Goal: Navigation & Orientation: Understand site structure

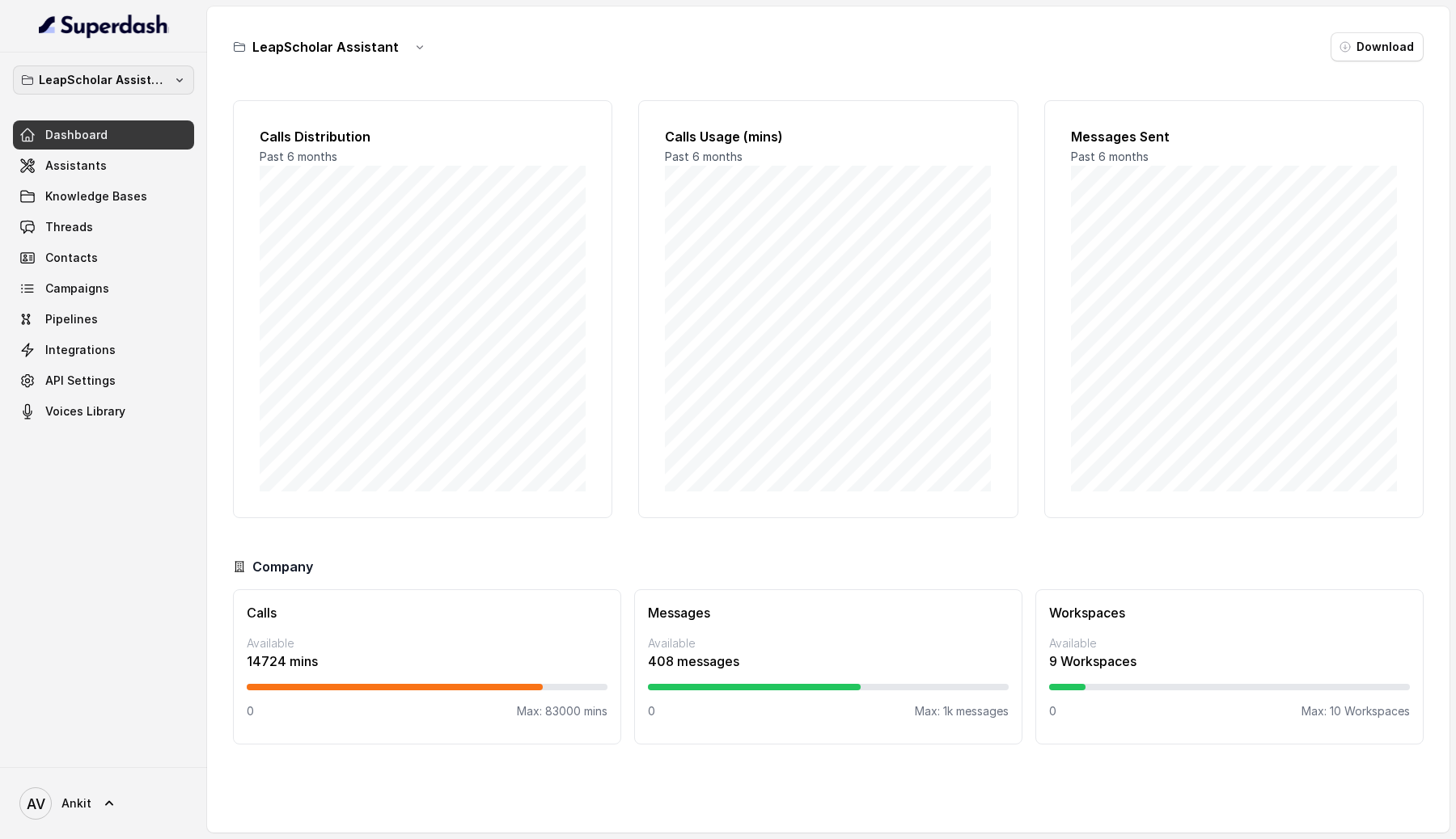
click at [187, 85] on button "LeapScholar Assistant" at bounding box center [103, 80] width 181 height 29
click at [373, 104] on div "LeapScholar Assistant Dashboard Assistants Knowledge Bases Threads Contacts Cam…" at bounding box center [728, 419] width 1456 height 839
click at [182, 89] on button "LeapScholar Assistant" at bounding box center [103, 80] width 181 height 29
click at [73, 560] on div "LeapScholar Assistant Dashboard Assistants Knowledge Bases Threads Contacts Cam…" at bounding box center [104, 410] width 207 height 715
click at [22, 583] on div "LeapScholar Assistant Dashboard Assistants Knowledge Bases Threads Contacts Cam…" at bounding box center [104, 410] width 207 height 715
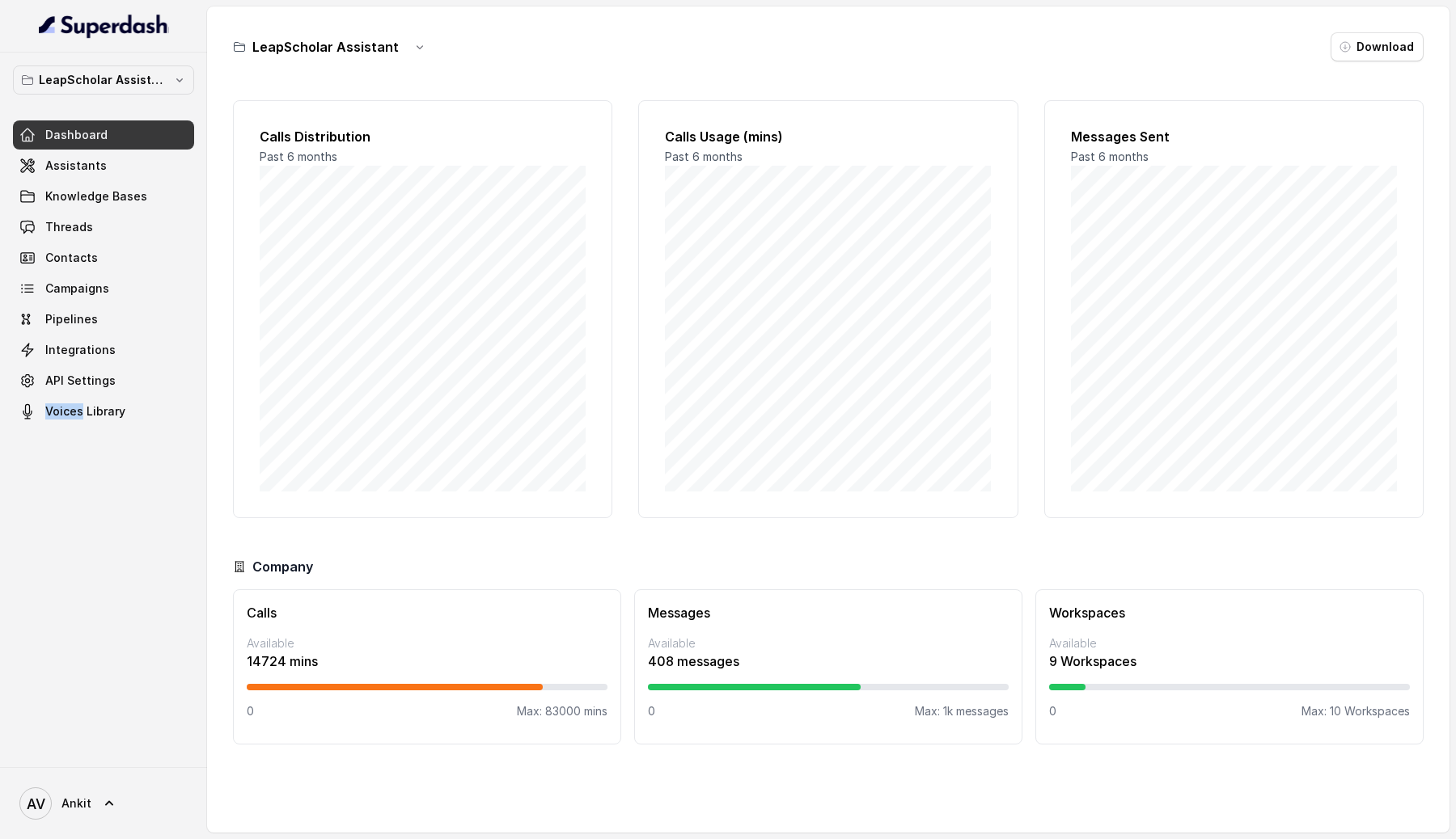
click at [22, 583] on div "LeapScholar Assistant Dashboard Assistants Knowledge Bases Threads Contacts Cam…" at bounding box center [104, 410] width 207 height 715
click at [50, 162] on span "Assistants" at bounding box center [75, 165] width 62 height 17
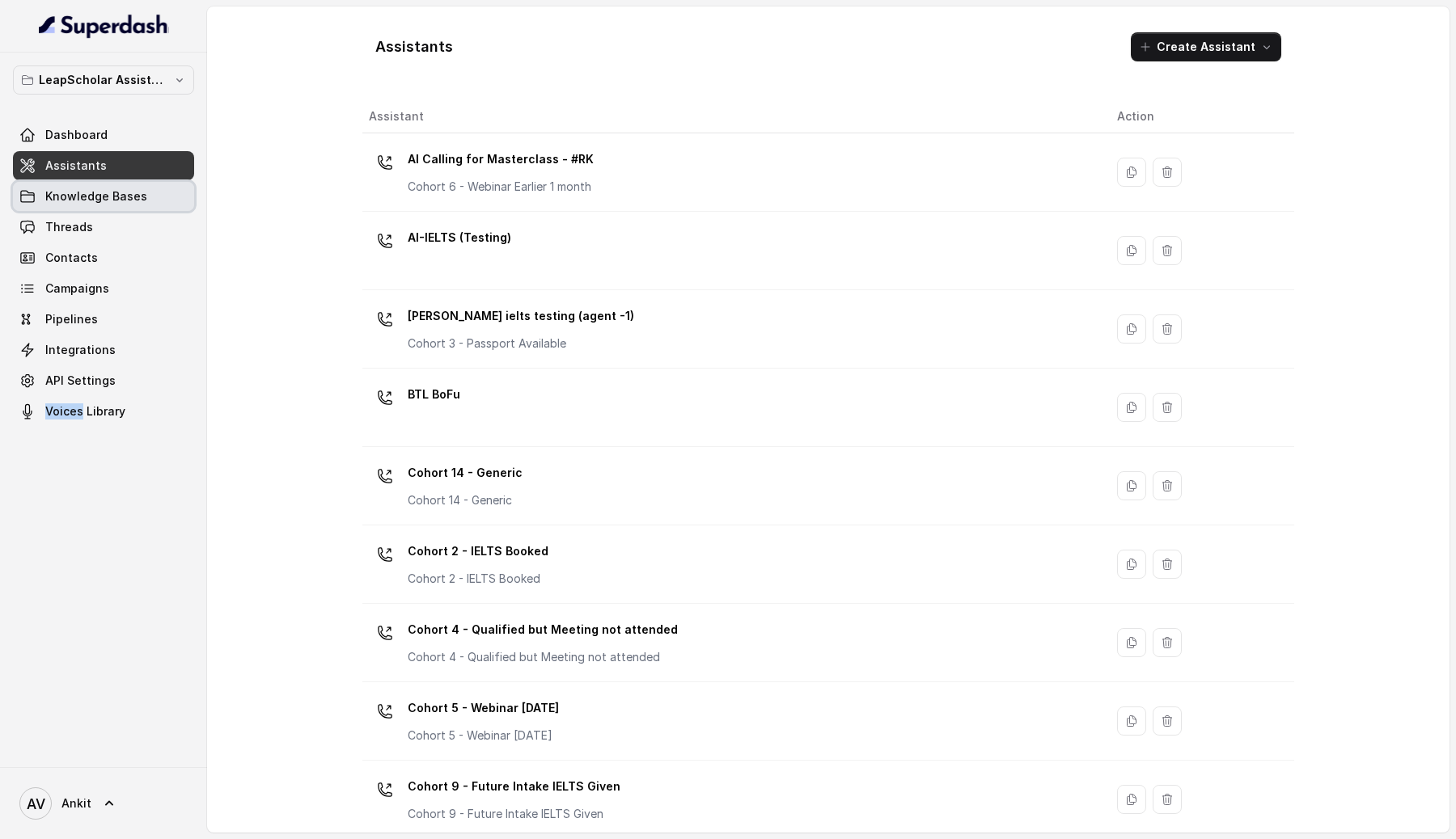
click at [85, 195] on span "Knowledge Bases" at bounding box center [96, 196] width 102 height 17
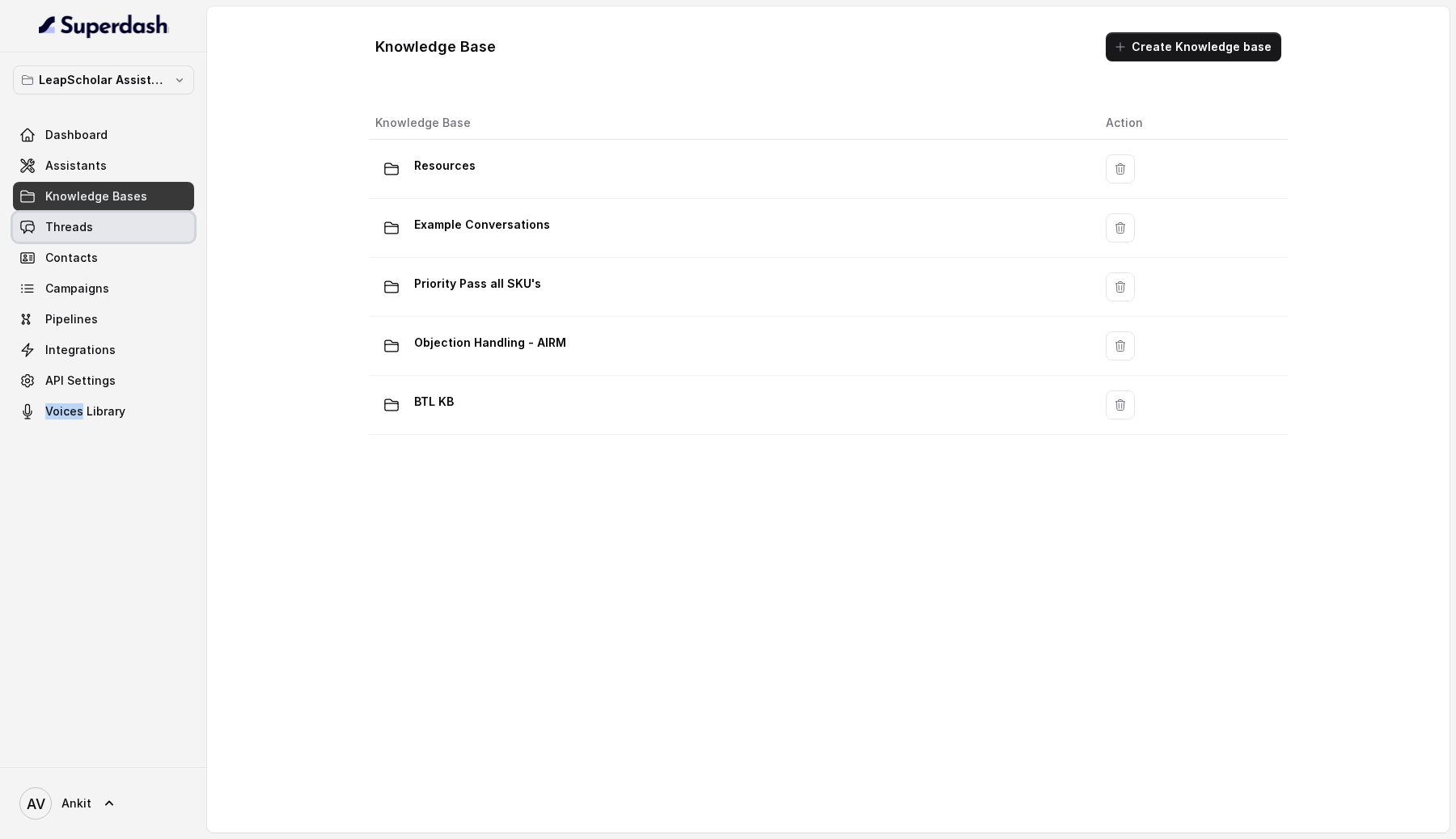
click at [82, 226] on span "Threads" at bounding box center [68, 227] width 48 height 17
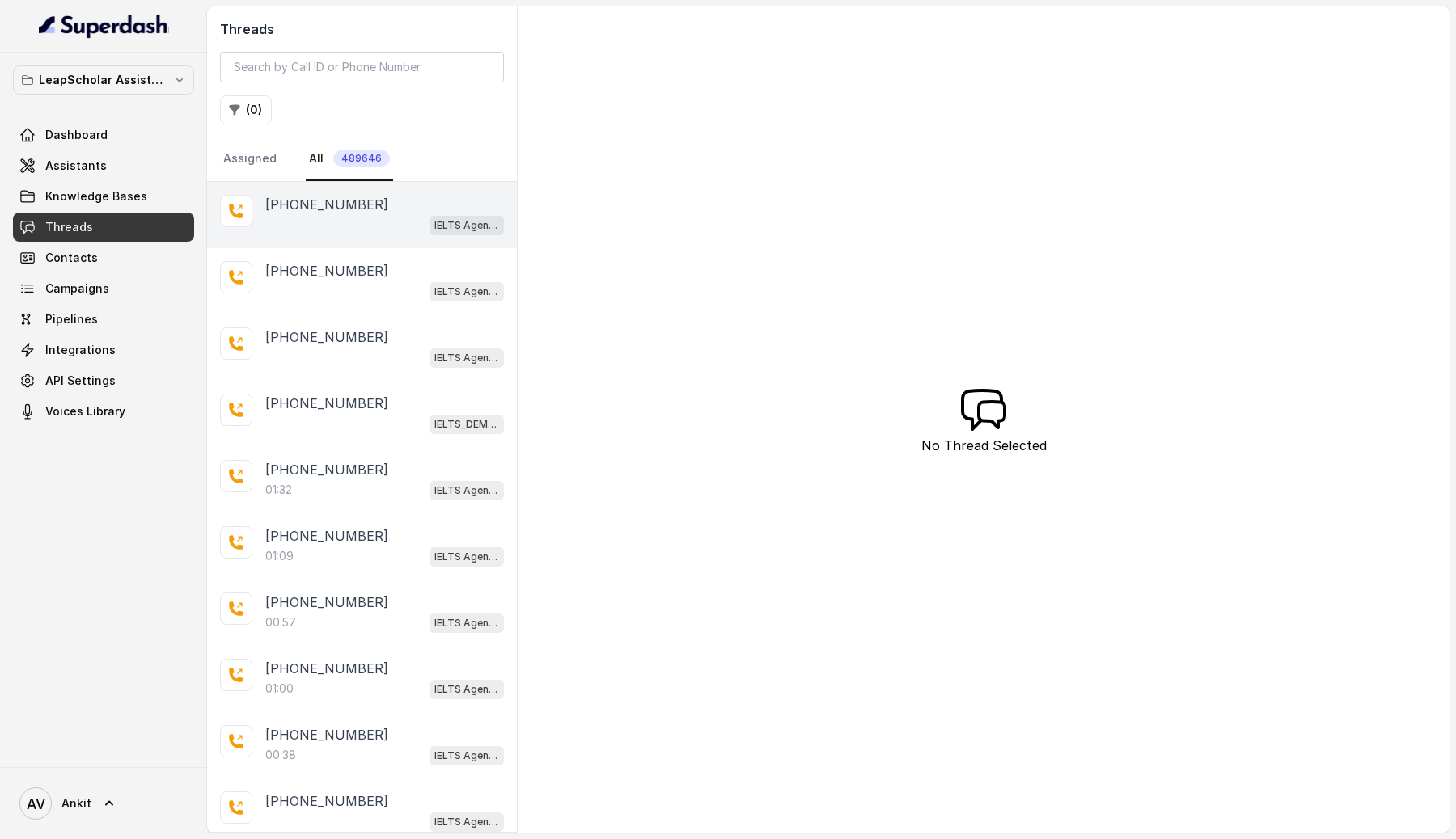
click at [385, 231] on div "IELTS Agent 2" at bounding box center [385, 225] width 238 height 21
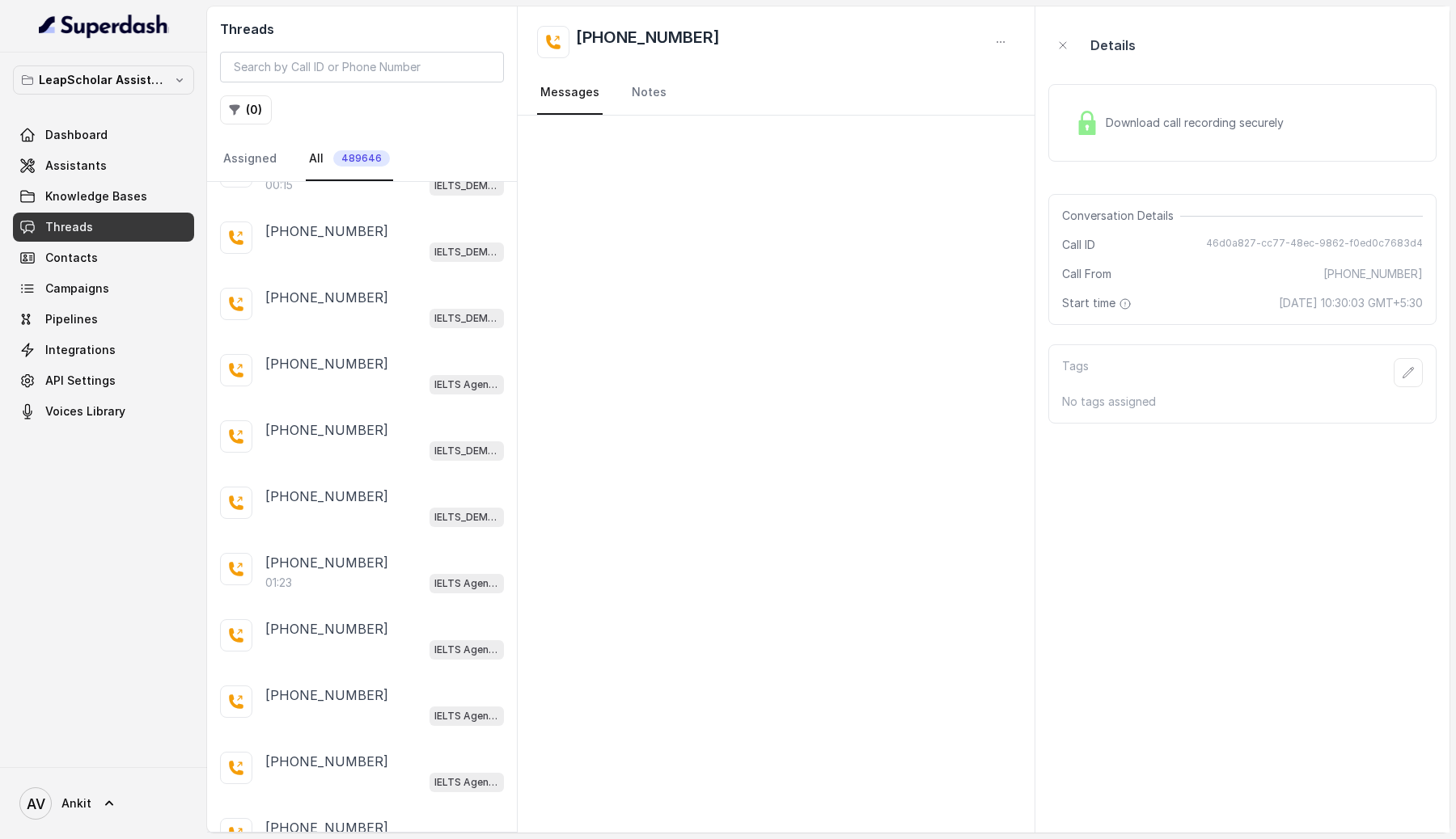
scroll to position [2690, 0]
click at [368, 819] on p "Load more conversations" at bounding box center [363, 829] width 158 height 20
click at [377, 819] on p "Load more conversations" at bounding box center [363, 829] width 158 height 20
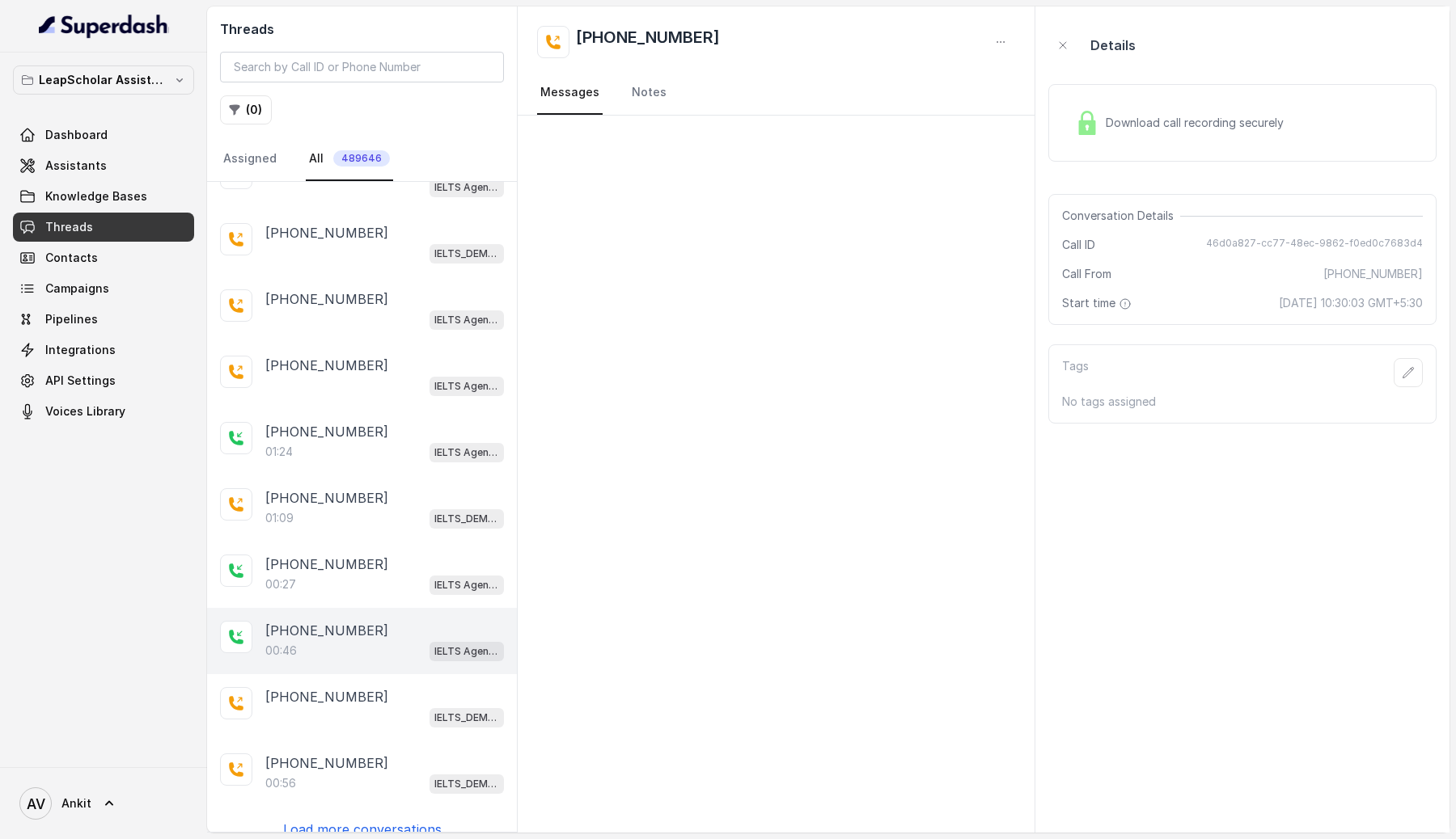
click at [379, 621] on div "[PHONE_NUMBER]" at bounding box center [385, 631] width 238 height 20
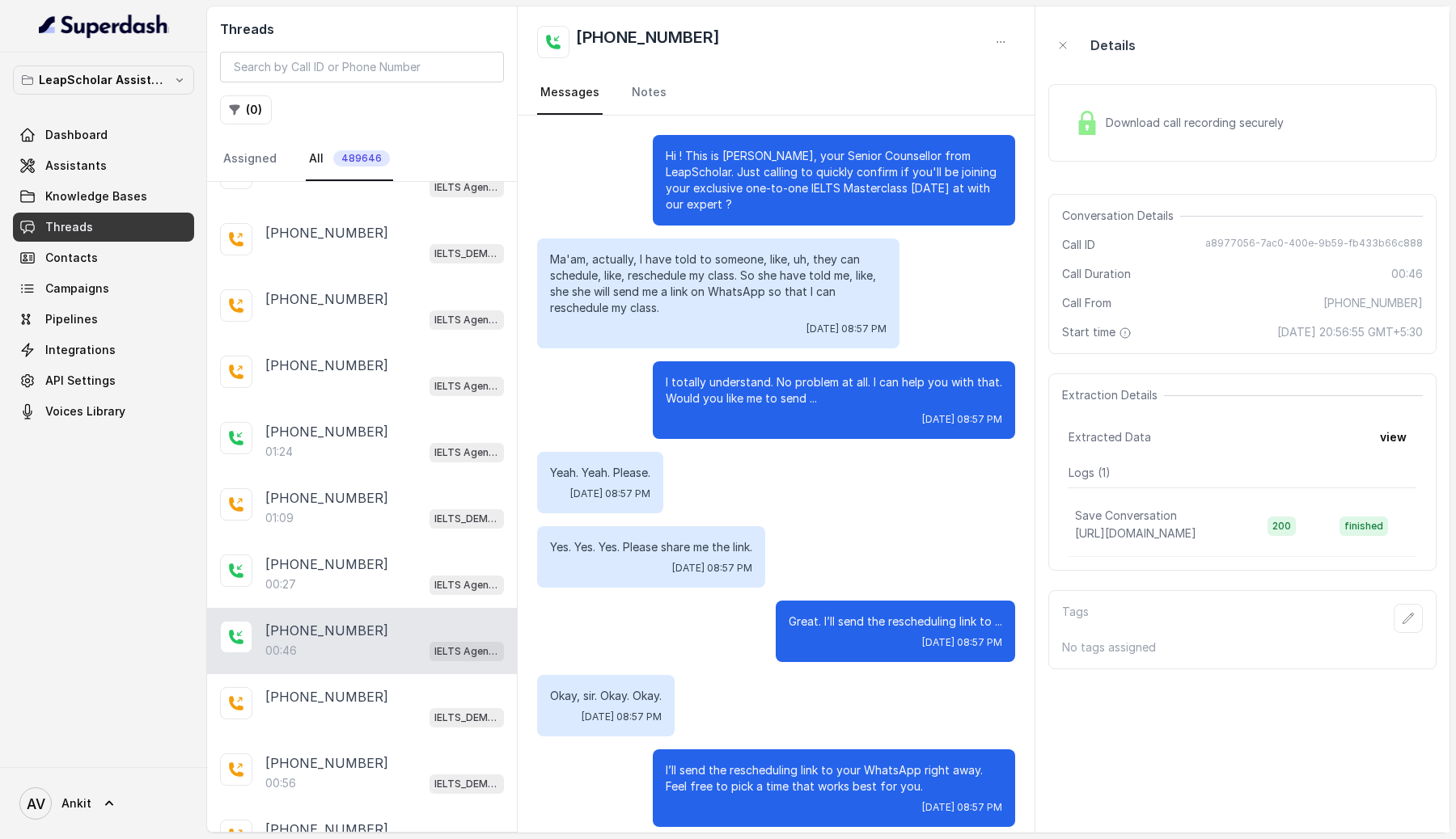
scroll to position [14, 0]
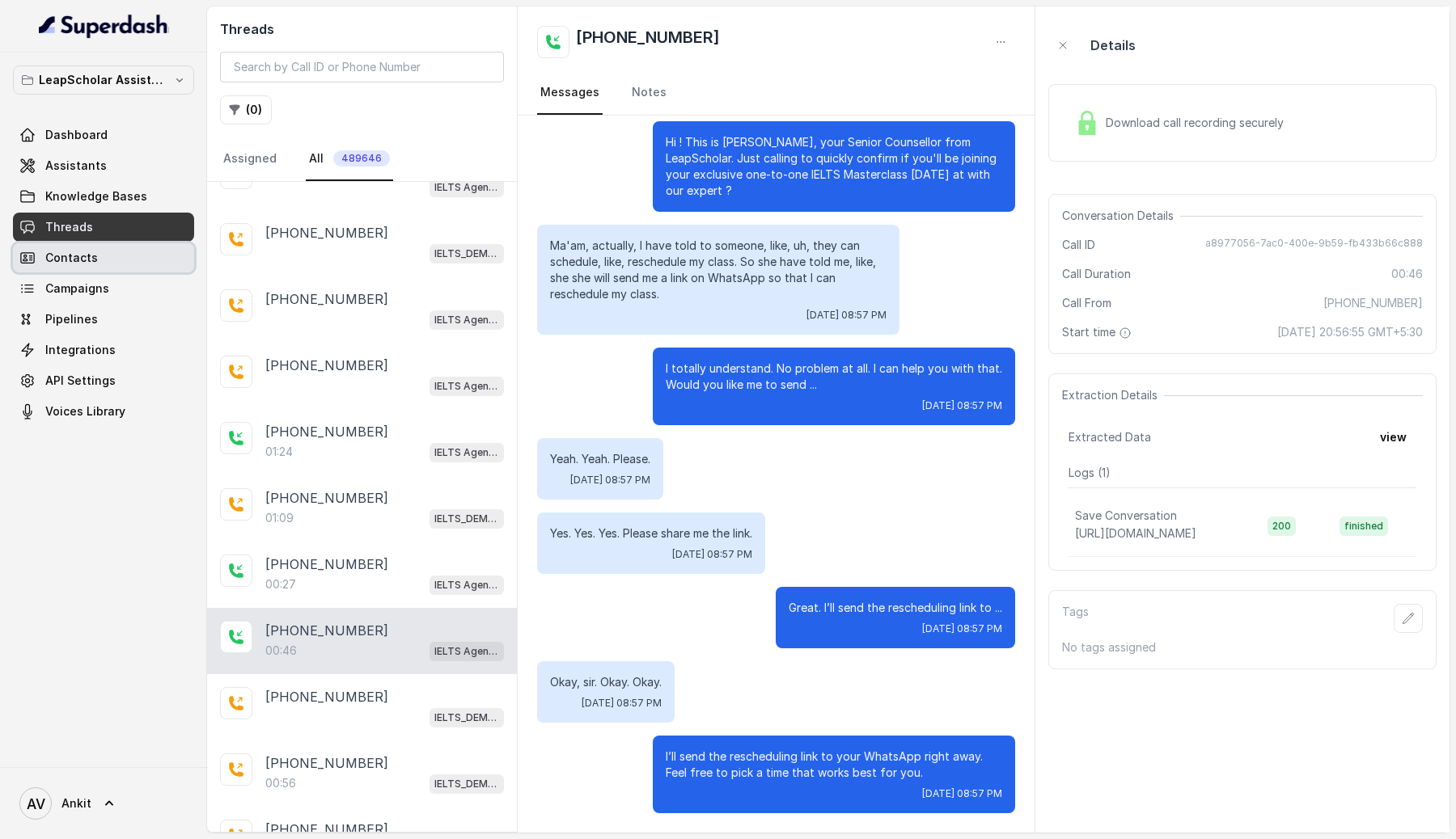
click at [21, 254] on icon at bounding box center [27, 258] width 17 height 17
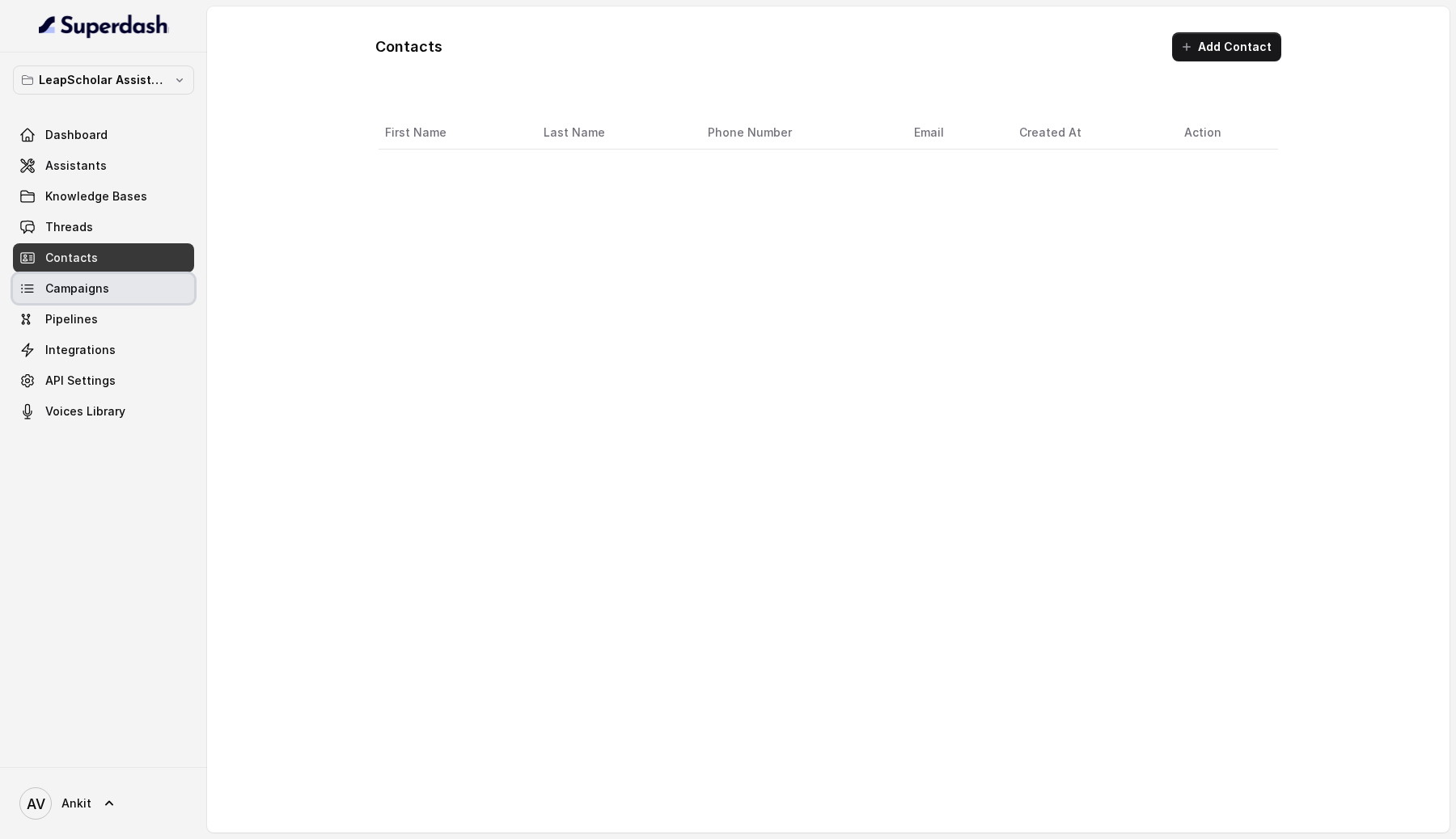
click at [44, 289] on link "Campaigns" at bounding box center [103, 289] width 181 height 29
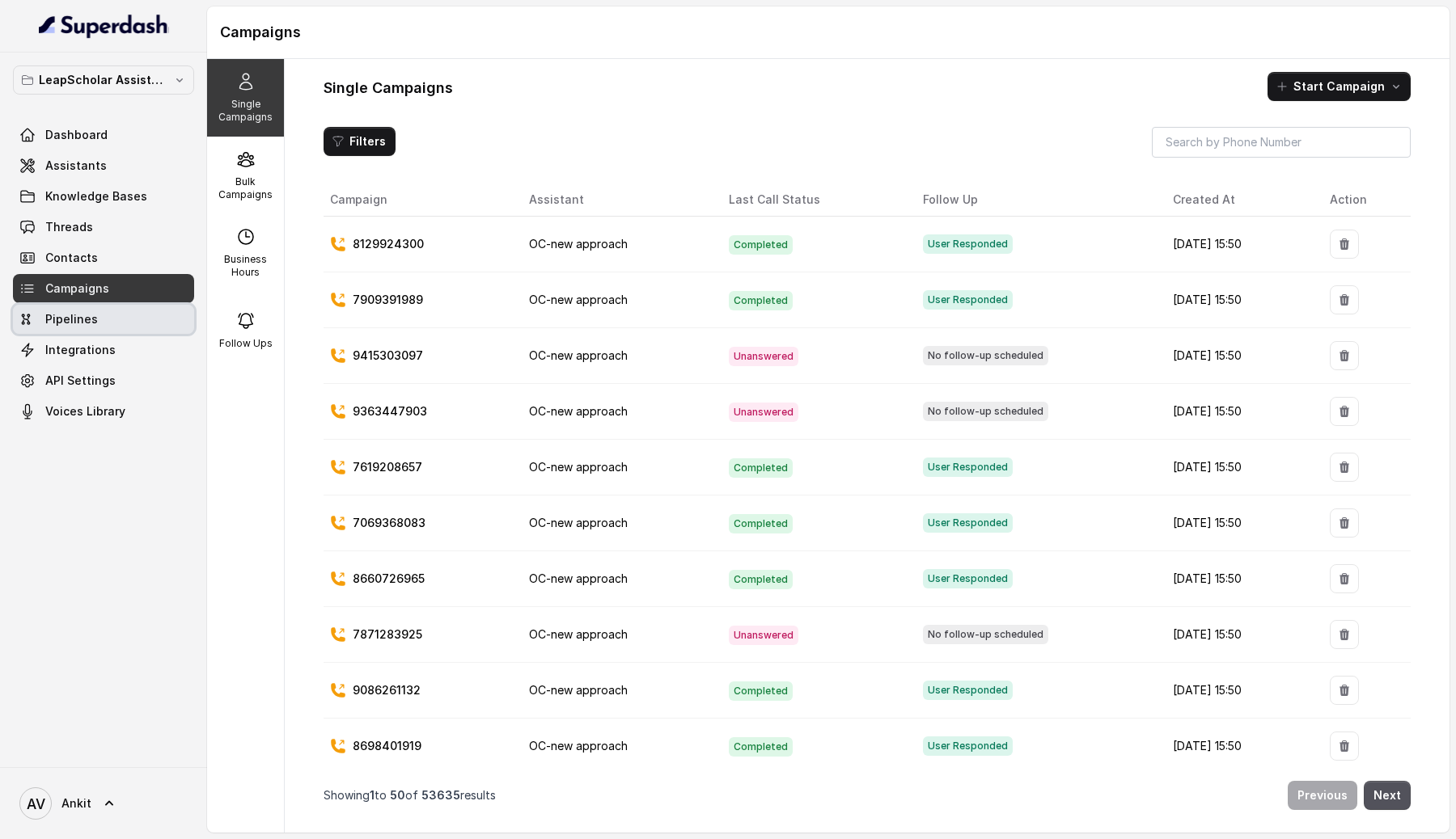
click at [44, 323] on link "Pipelines" at bounding box center [103, 319] width 181 height 29
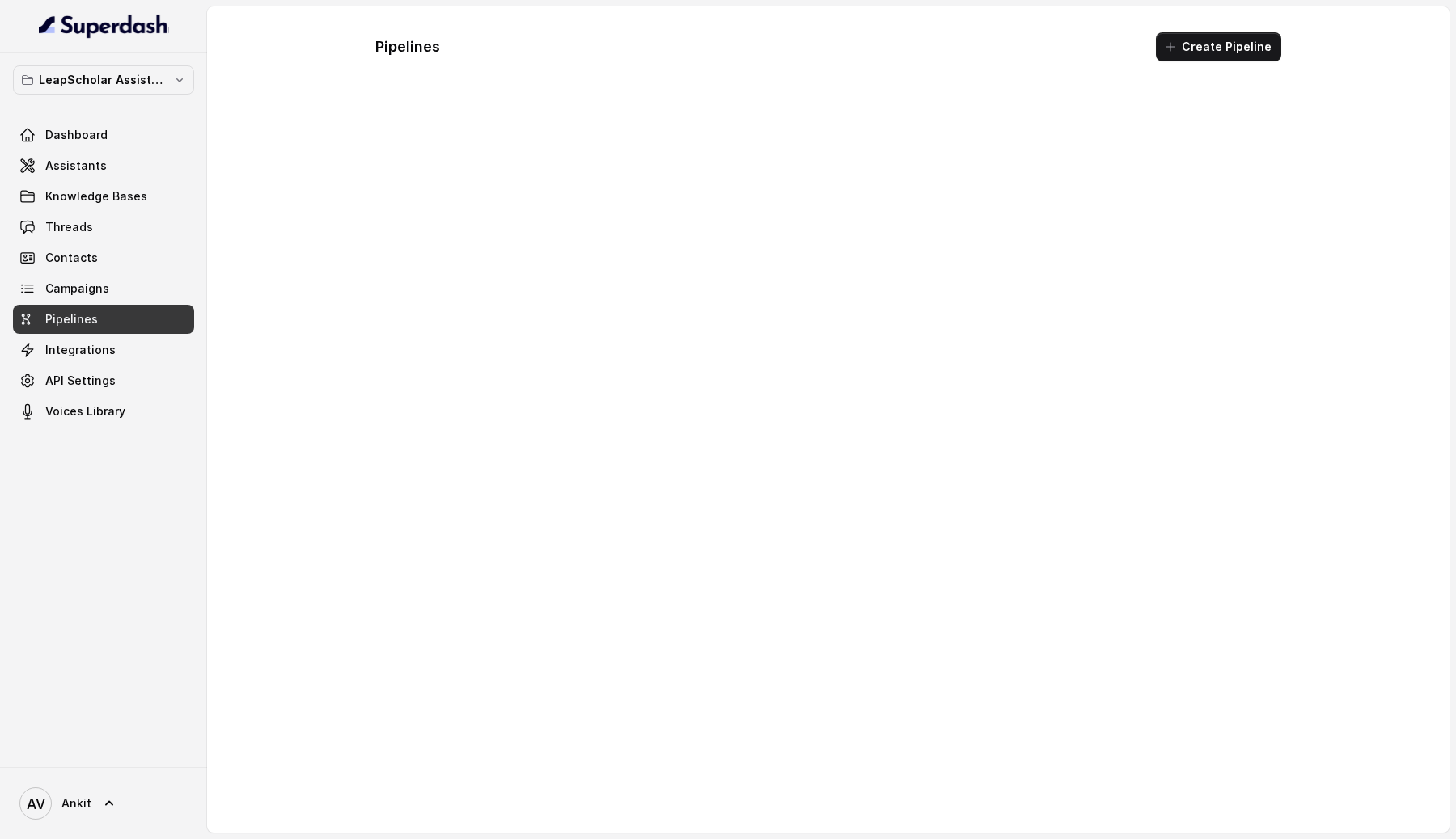
click at [44, 323] on link "Pipelines" at bounding box center [103, 319] width 181 height 29
click at [21, 350] on icon at bounding box center [27, 350] width 17 height 17
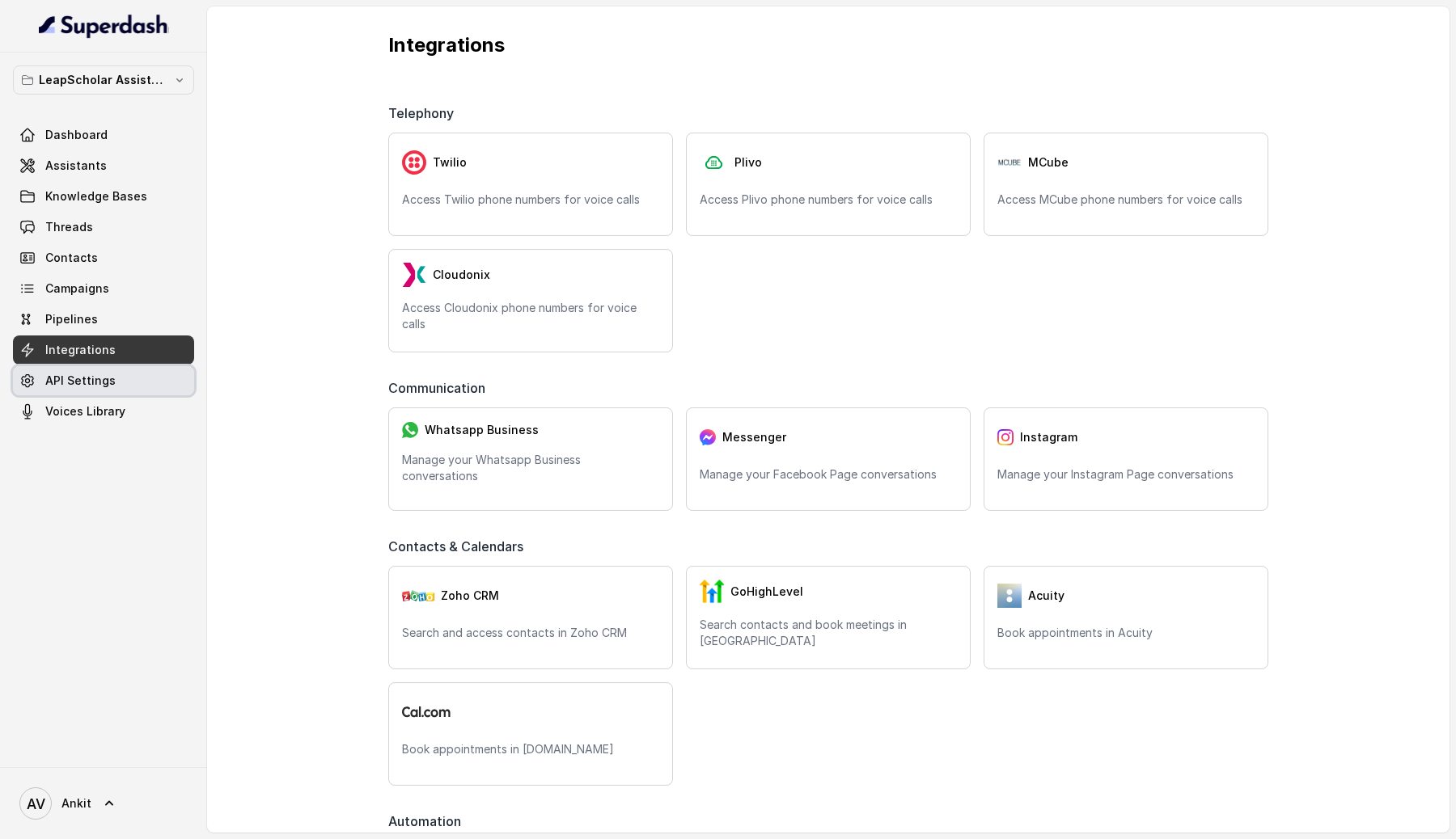
click at [115, 377] on link "API Settings" at bounding box center [103, 381] width 181 height 29
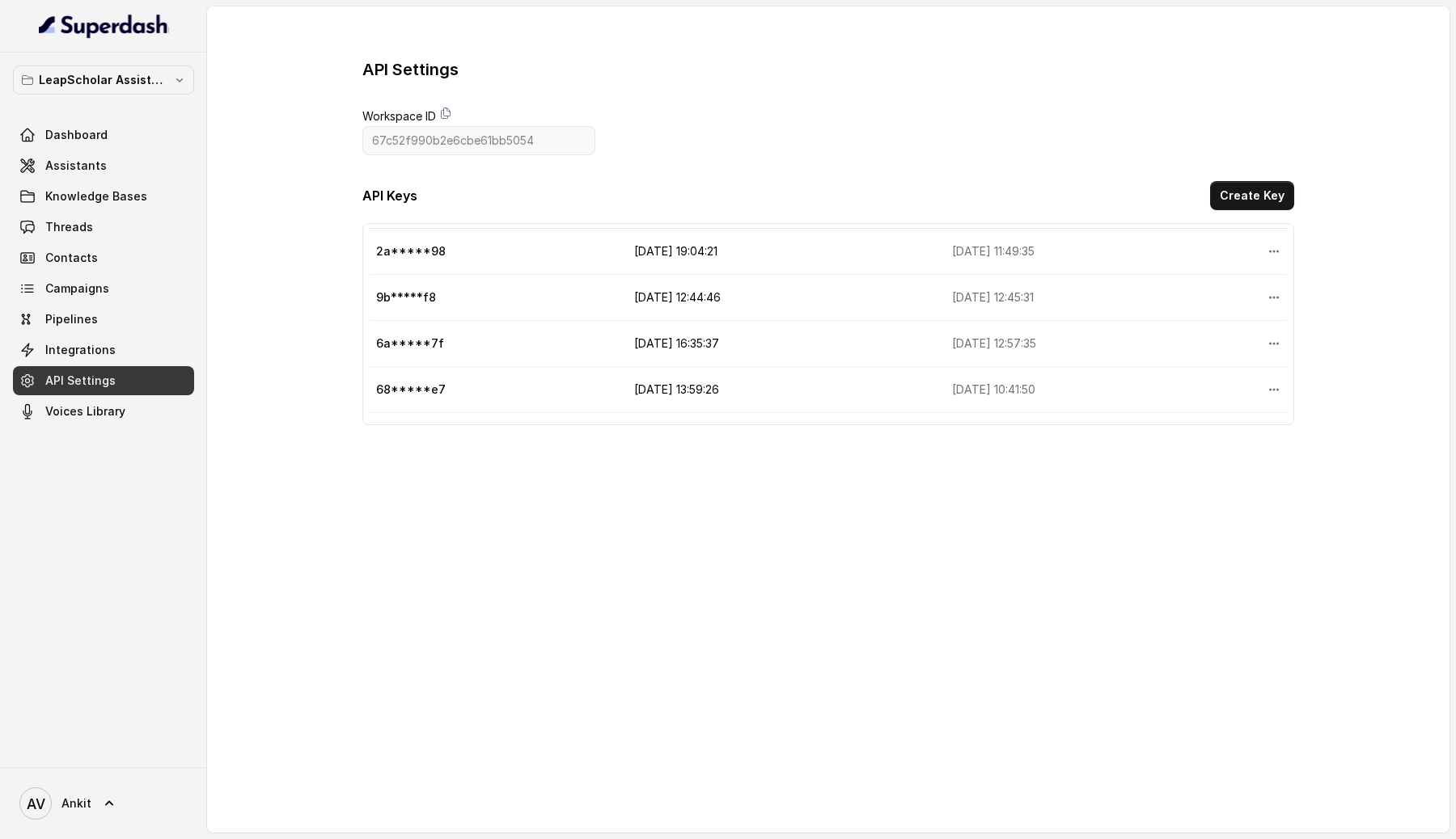
scroll to position [76, 0]
click at [109, 415] on span "Voices Library" at bounding box center [85, 411] width 80 height 17
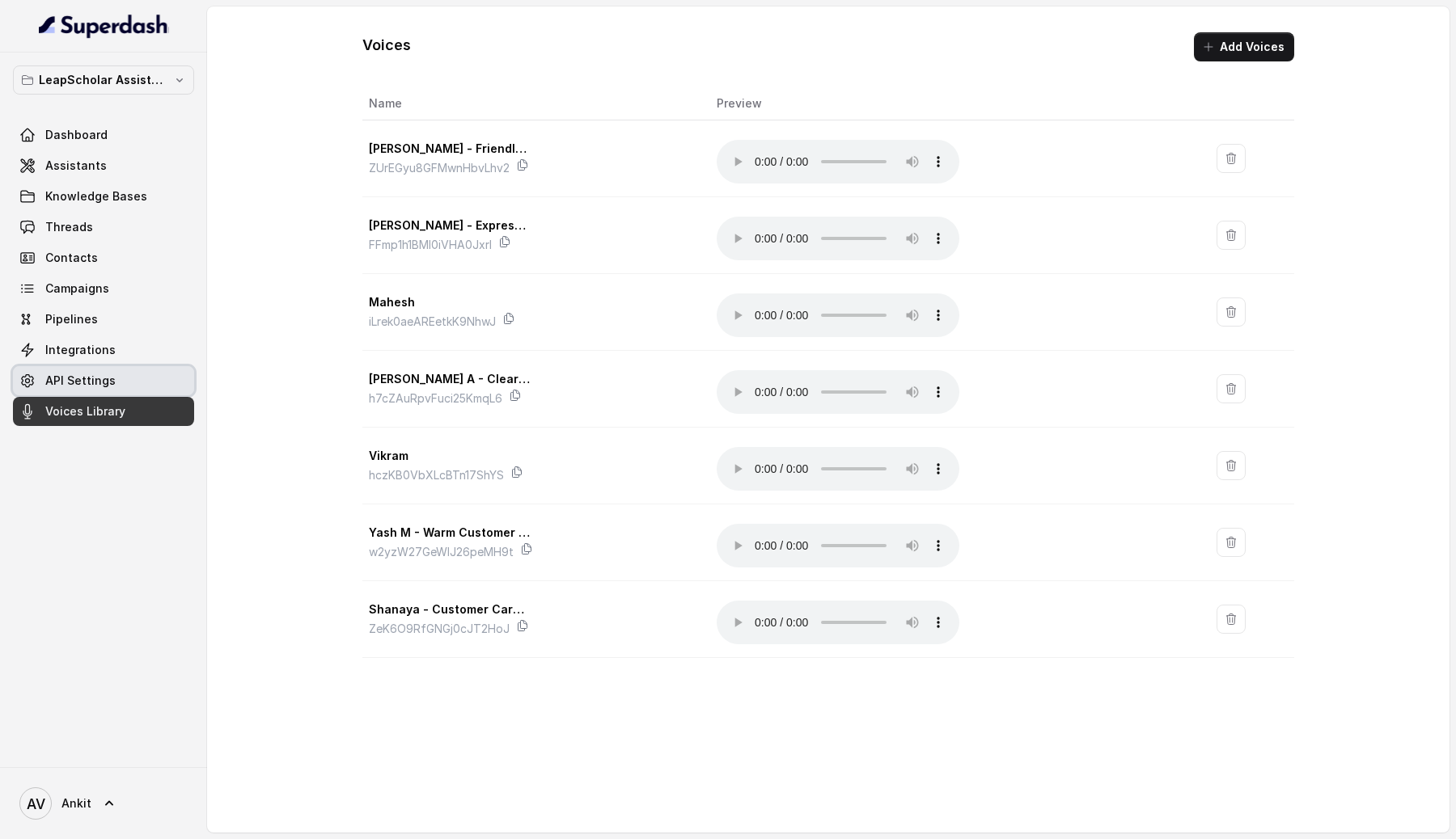
click at [105, 394] on link "API Settings" at bounding box center [103, 381] width 181 height 29
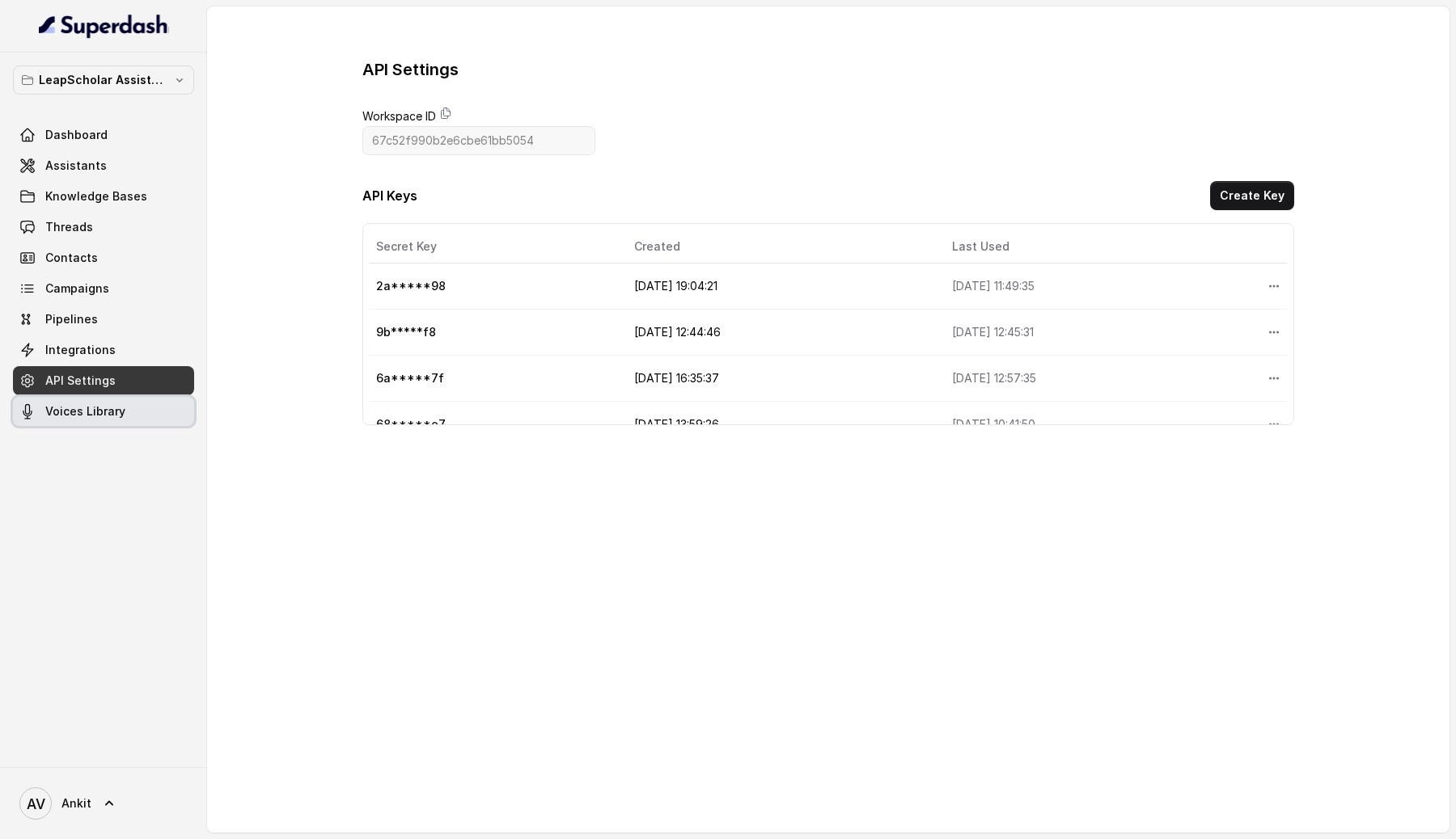
click at [82, 408] on span "Voices Library" at bounding box center [85, 411] width 80 height 17
